Goal: Information Seeking & Learning: Learn about a topic

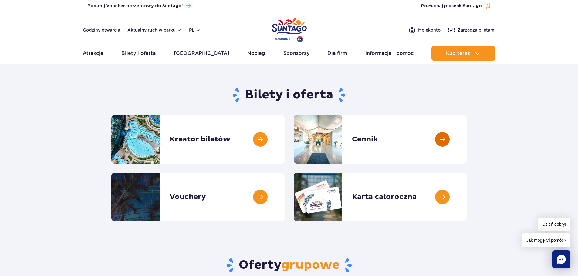
click at [467, 140] on link at bounding box center [467, 139] width 0 height 49
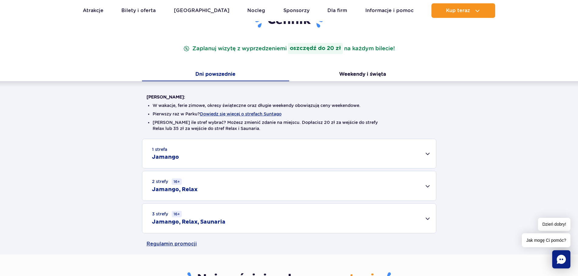
scroll to position [91, 0]
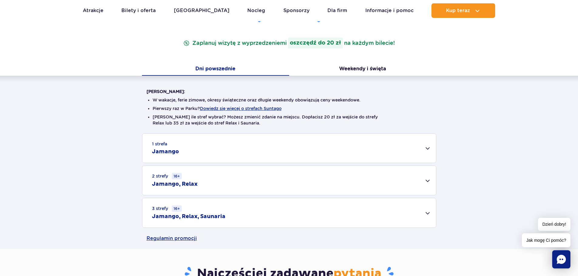
click at [431, 215] on div "3 strefy 16+ Jamango, Relax, Saunaria" at bounding box center [289, 212] width 294 height 29
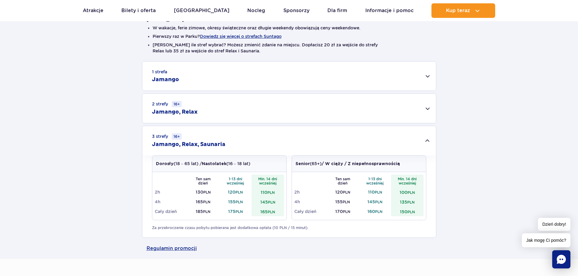
scroll to position [182, 0]
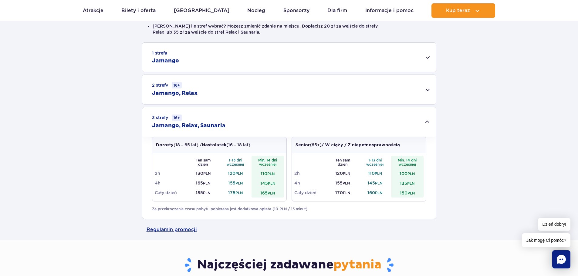
click at [425, 88] on div "2 strefy 16+ Jamango, Relax" at bounding box center [289, 89] width 294 height 29
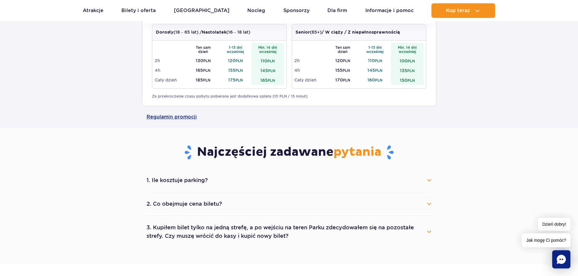
scroll to position [394, 0]
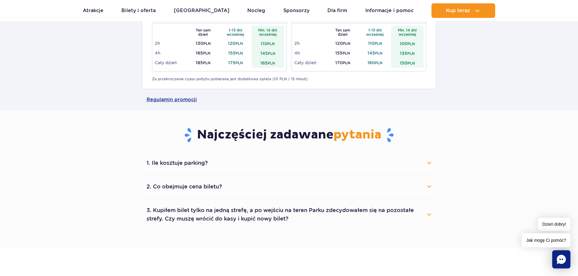
click at [428, 163] on button "1. Ile kosztuje parking?" at bounding box center [289, 163] width 285 height 13
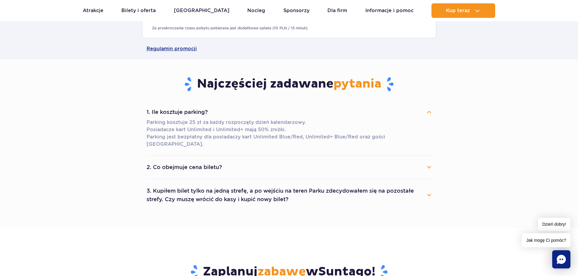
scroll to position [455, 0]
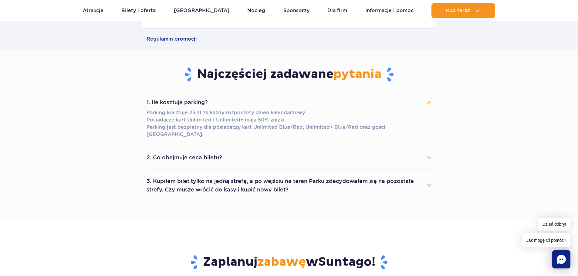
click at [429, 151] on button "2. Co obejmuje cena biletu?" at bounding box center [289, 157] width 285 height 13
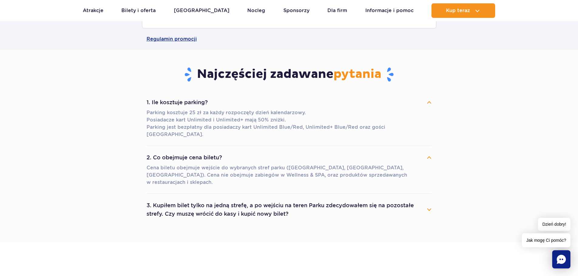
click at [429, 199] on button "3. Kupiłem bilet tylko na jedną strefę, a po wejściu na teren Parku zdecydowałe…" at bounding box center [289, 210] width 285 height 22
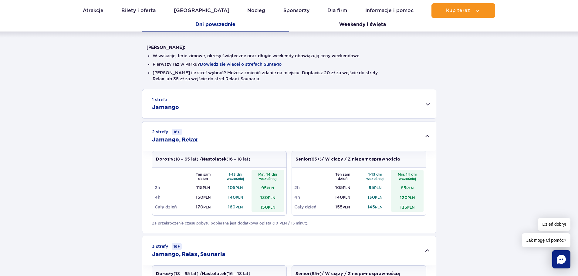
scroll to position [0, 0]
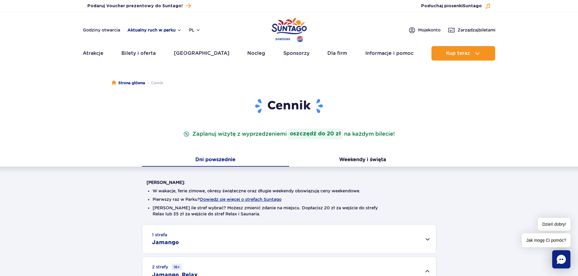
click at [177, 29] on button "Aktualny ruch w parku" at bounding box center [154, 30] width 54 height 5
click at [169, 30] on button "Aktualny ruch w parku" at bounding box center [154, 30] width 54 height 5
click at [108, 31] on link "Godziny otwarcia" at bounding box center [101, 30] width 37 height 6
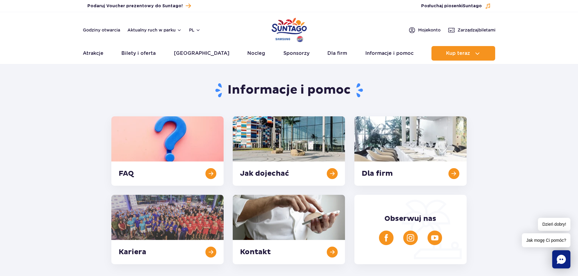
click at [163, 27] on div "Godziny otwarcia Aktualny ruch w parku pl PL EN UA" at bounding box center [142, 29] width 118 height 7
click at [162, 30] on button "Aktualny ruch w parku" at bounding box center [154, 30] width 54 height 5
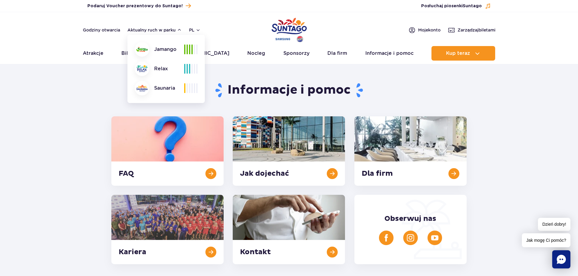
click at [74, 92] on section "Informacje i pomoc FAQ Jak dojechać Dla firm [GEOGRAPHIC_DATA] Kontakt Obserwuj…" at bounding box center [289, 166] width 578 height 197
